Goal: Check status: Check status

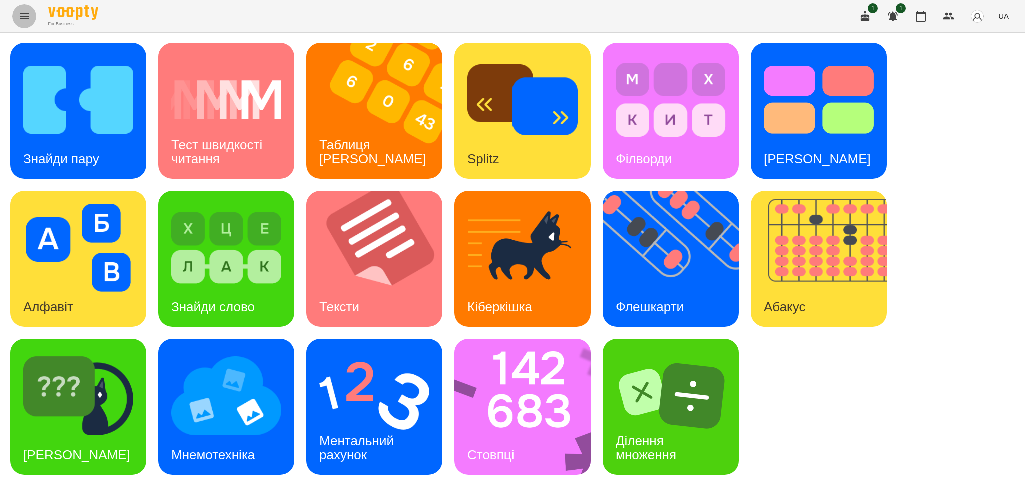
drag, startPoint x: 0, startPoint y: 0, endPoint x: 22, endPoint y: 18, distance: 27.7
click at [22, 18] on icon "Menu" at bounding box center [24, 16] width 12 height 12
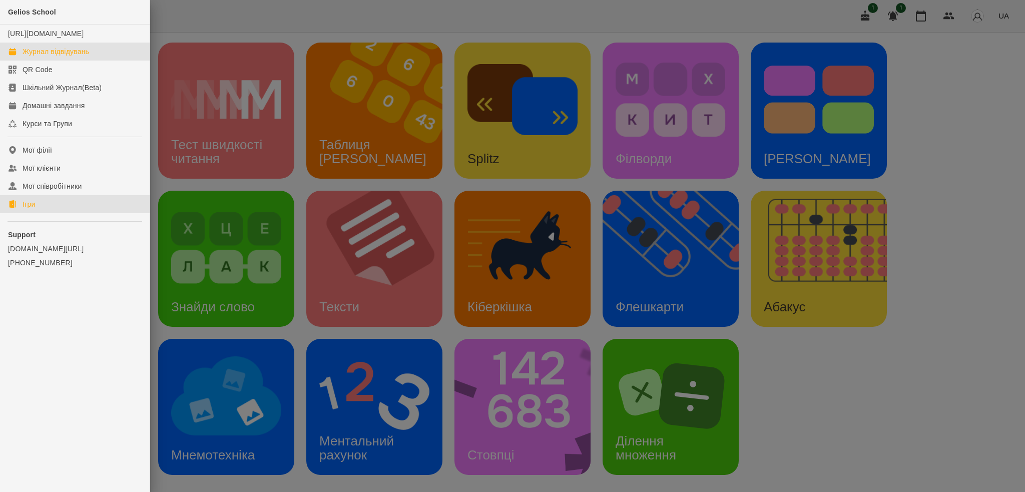
click at [55, 57] on div "Журнал відвідувань" at bounding box center [56, 52] width 67 height 10
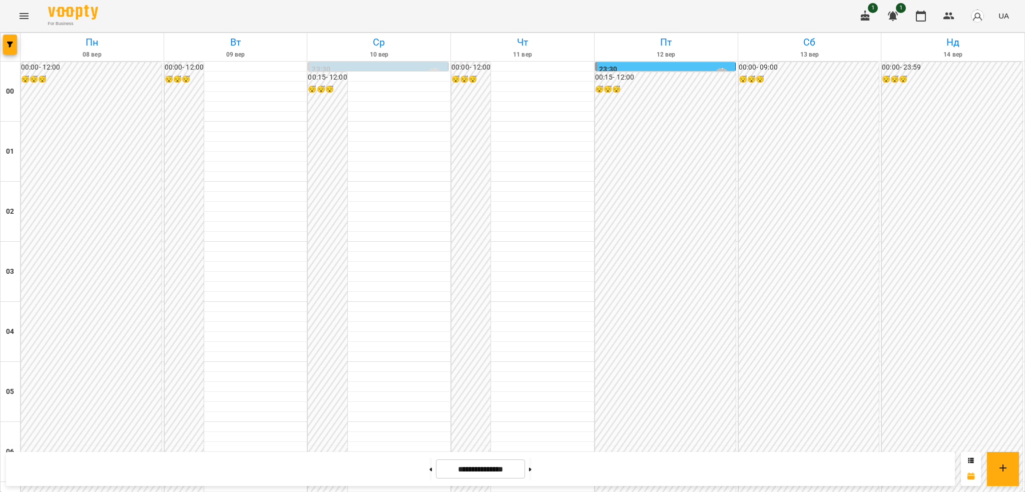
scroll to position [677, 0]
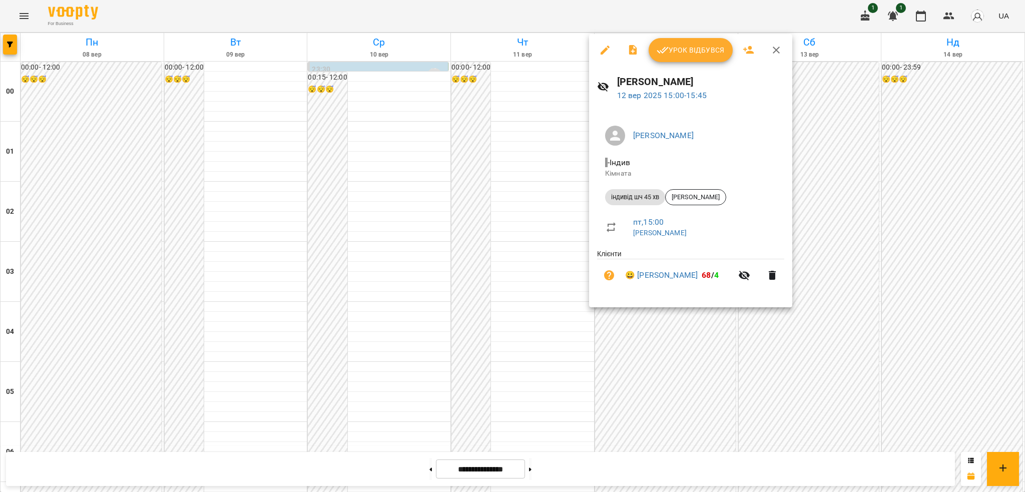
click at [603, 48] on icon "button" at bounding box center [605, 50] width 12 height 12
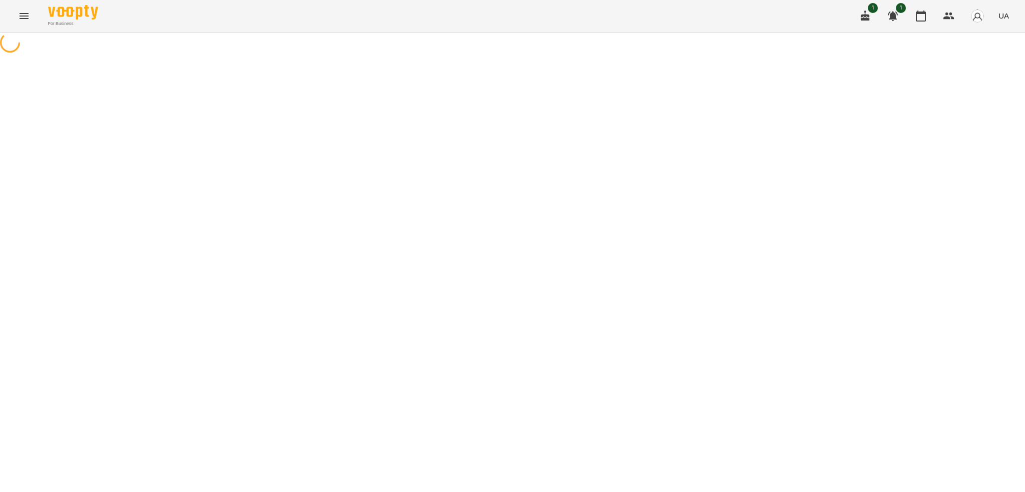
select select "**********"
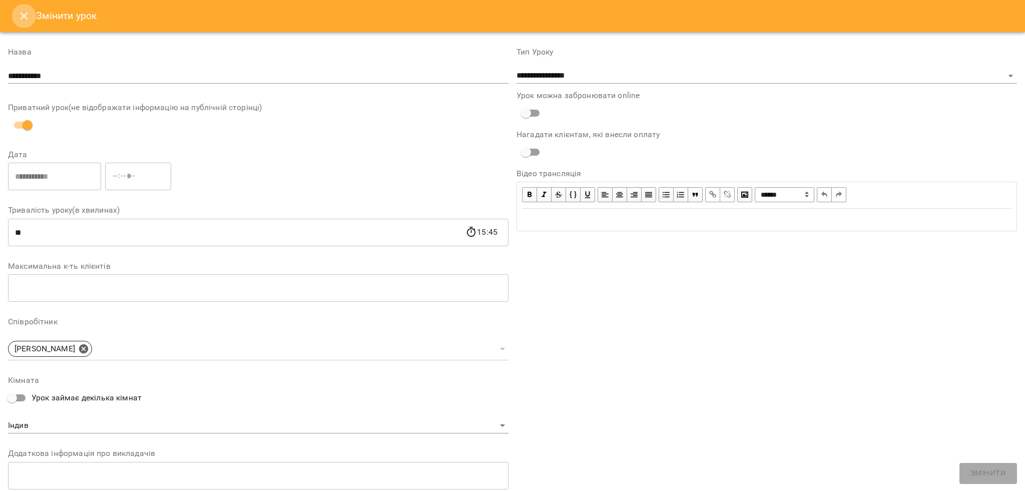
click at [23, 21] on icon "Close" at bounding box center [24, 16] width 12 height 12
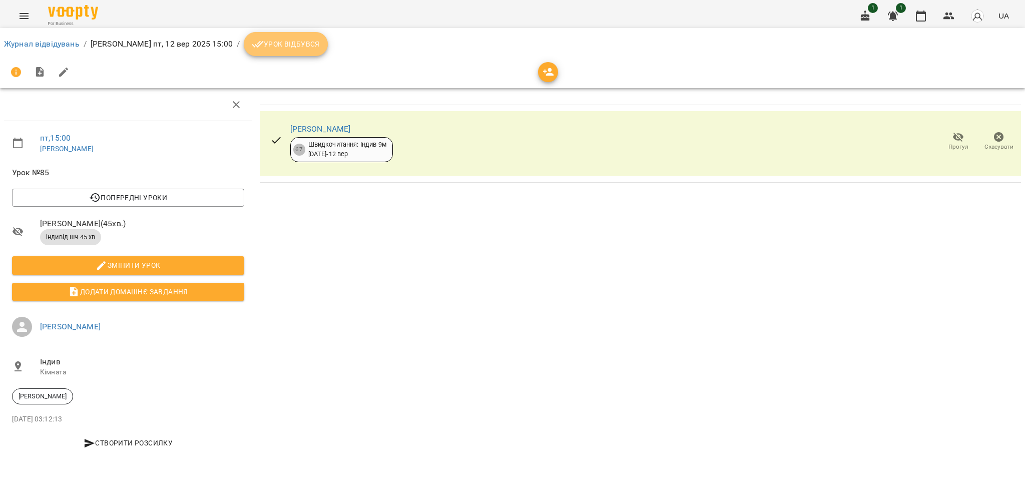
click at [259, 46] on span "Урок відбувся" at bounding box center [286, 44] width 68 height 12
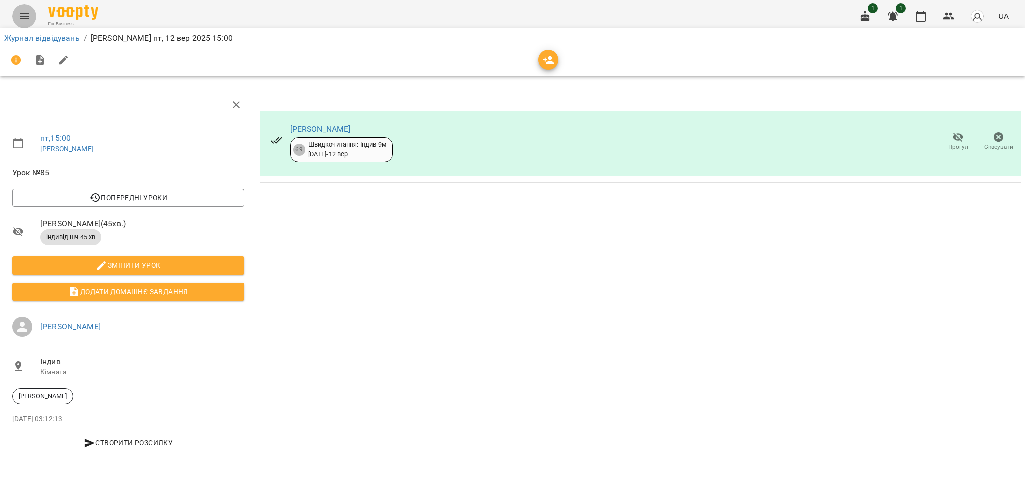
click at [20, 10] on icon "Menu" at bounding box center [24, 16] width 12 height 12
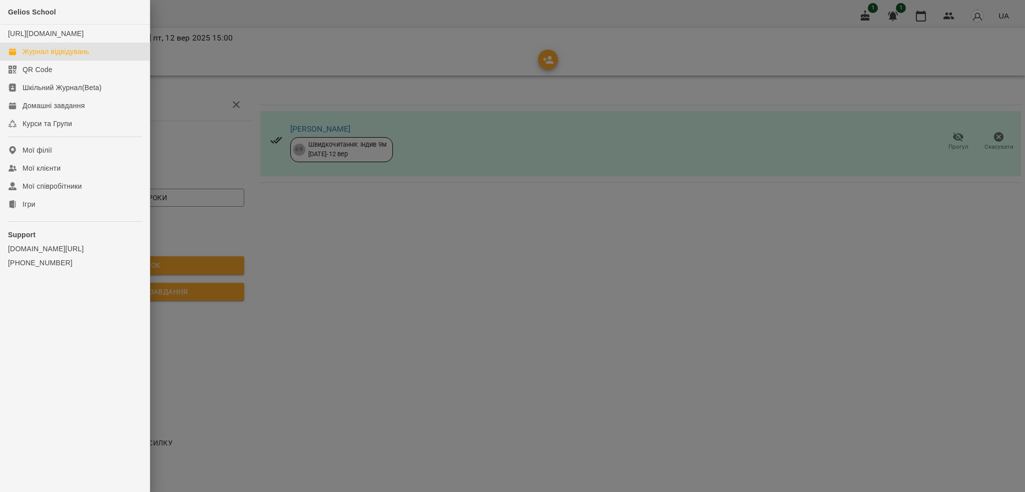
click at [61, 57] on div "Журнал відвідувань" at bounding box center [56, 52] width 67 height 10
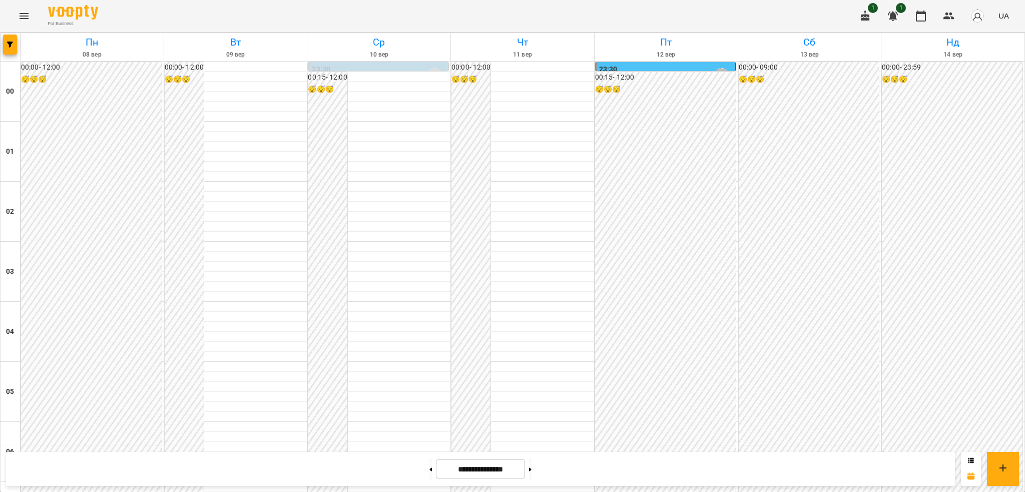
scroll to position [745, 0]
